Goal: Find specific page/section: Find specific page/section

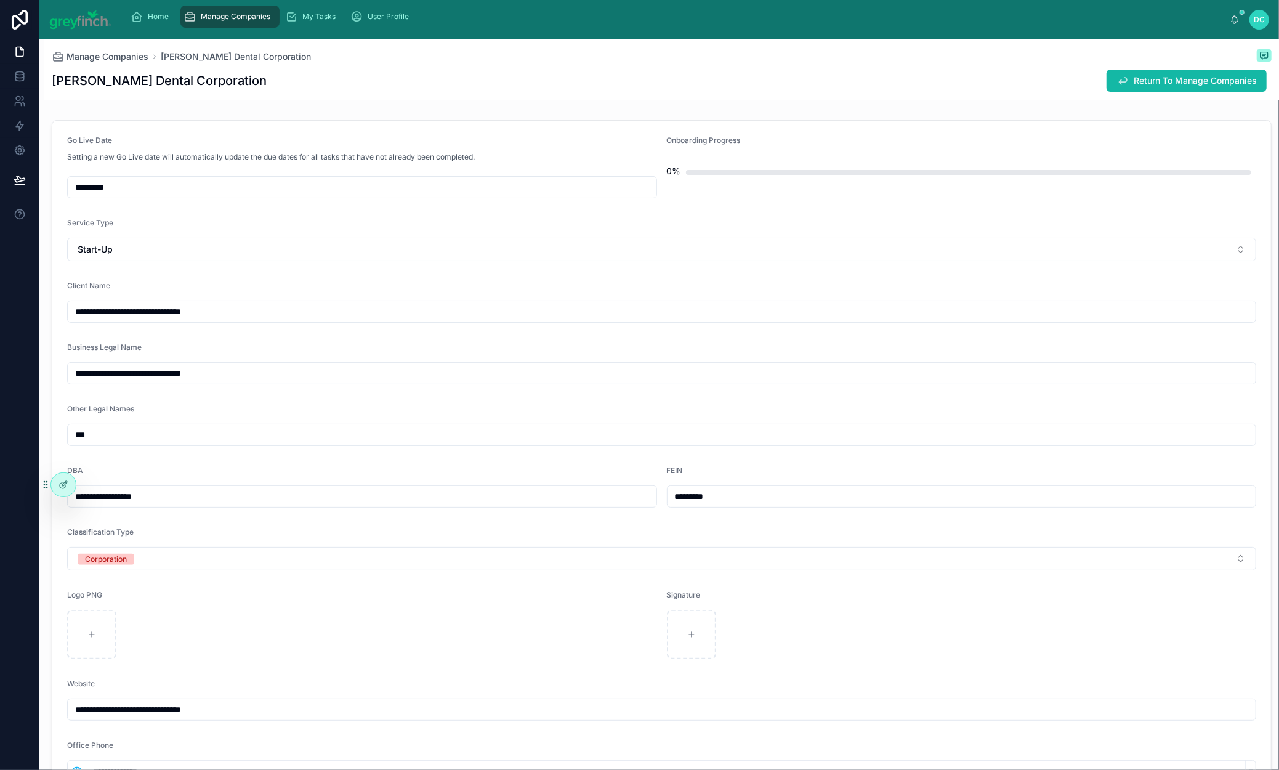
scroll to position [1572, 0]
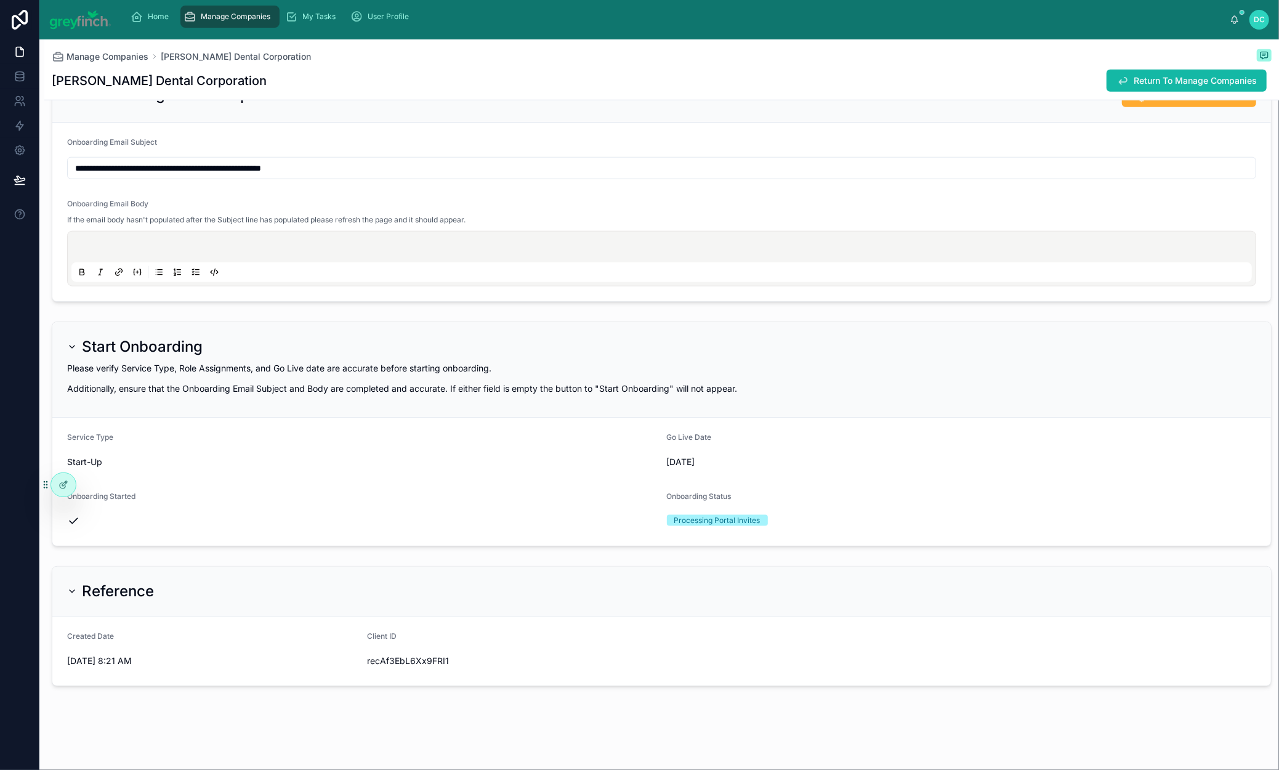
click at [271, 22] on span "Manage Companies" at bounding box center [236, 17] width 70 height 10
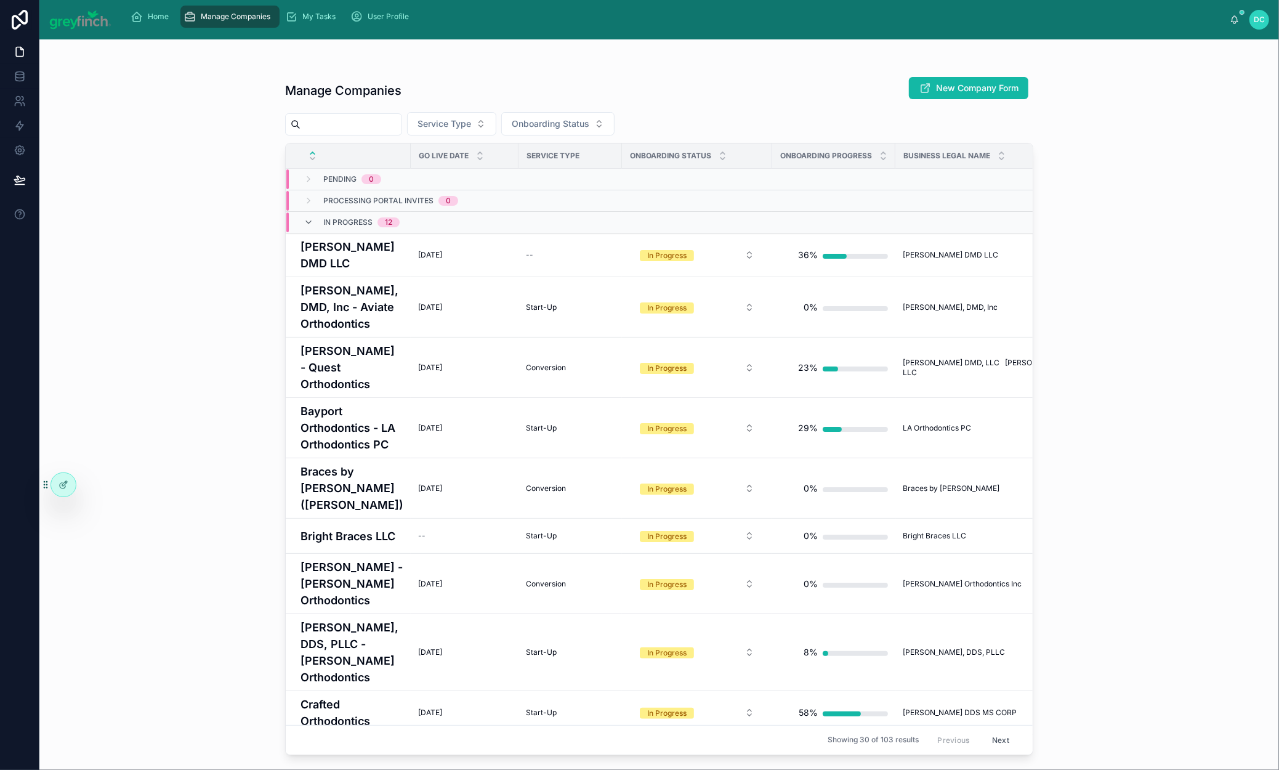
click at [723, 69] on div at bounding box center [659, 64] width 748 height 10
click at [371, 133] on input "text" at bounding box center [351, 124] width 101 height 17
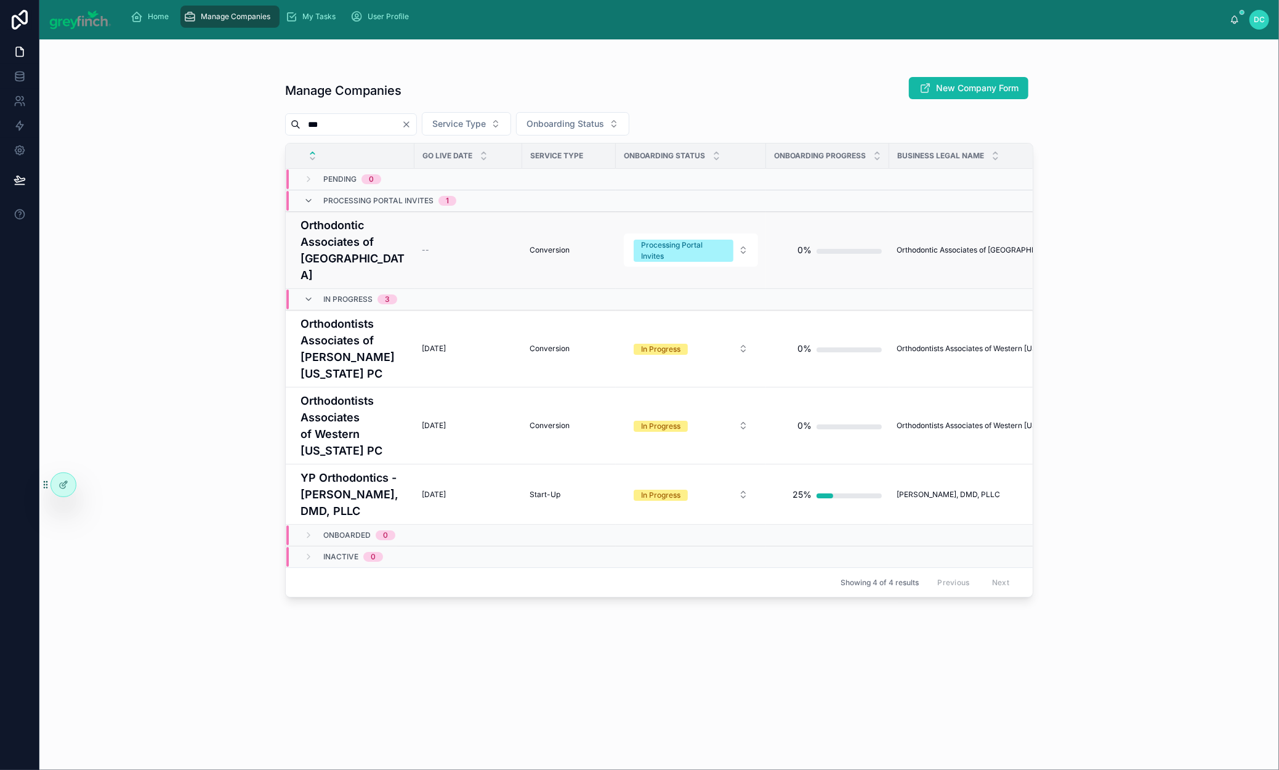
scroll to position [8, 0]
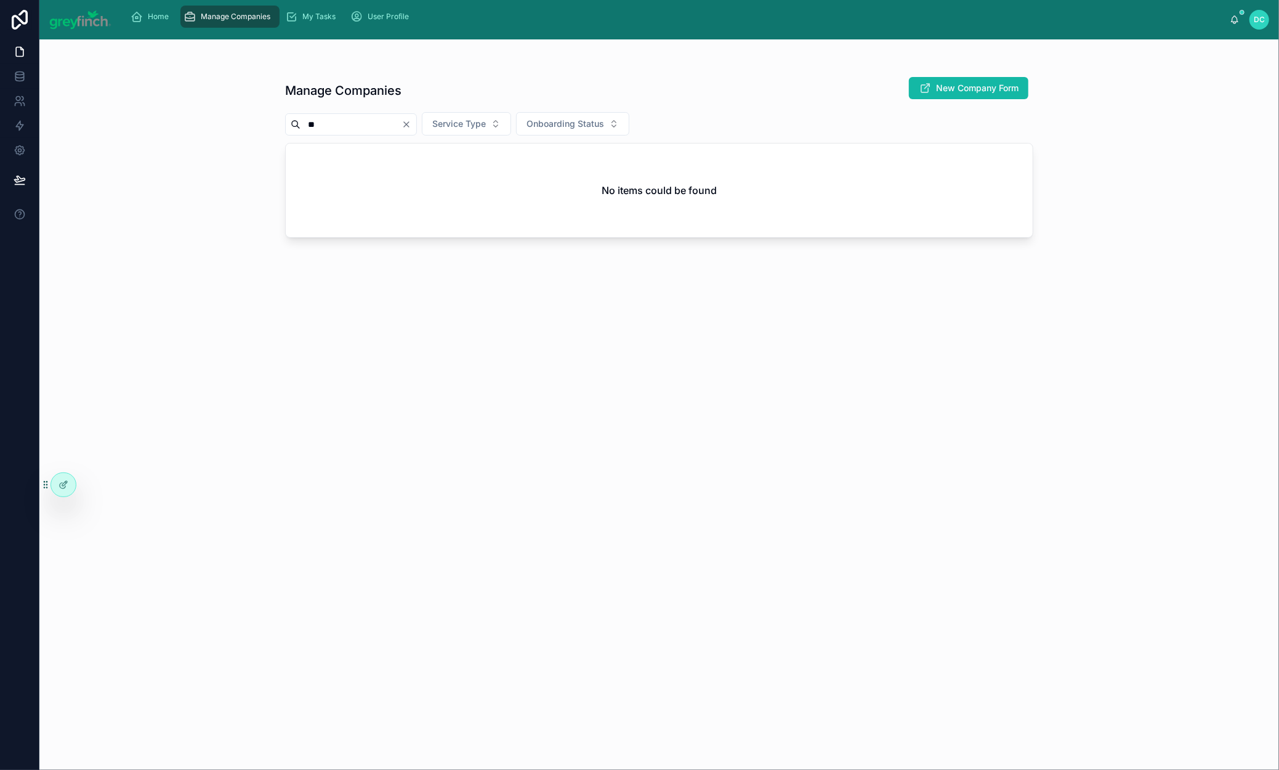
type input "*"
